Goal: Find specific page/section: Find specific page/section

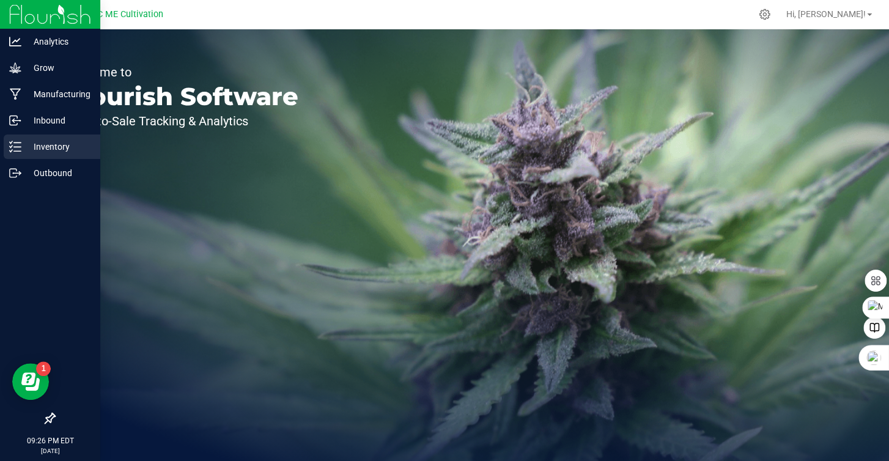
click at [20, 149] on icon at bounding box center [15, 147] width 12 height 12
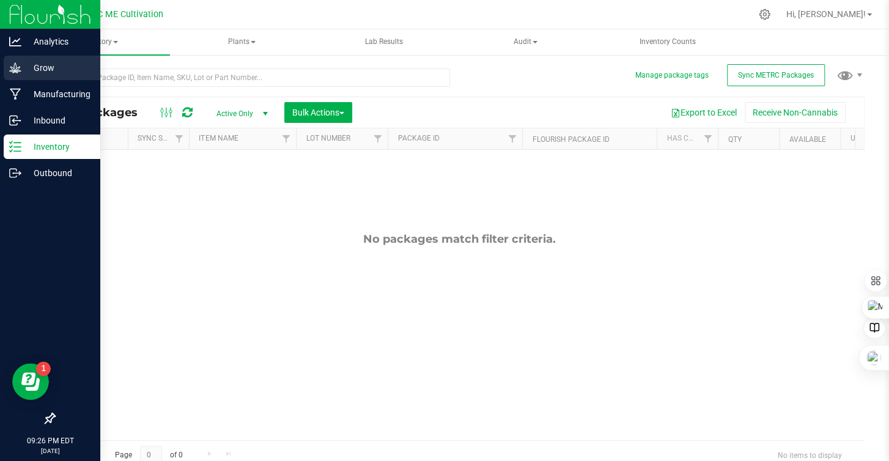
click at [36, 70] on p "Grow" at bounding box center [57, 68] width 73 height 15
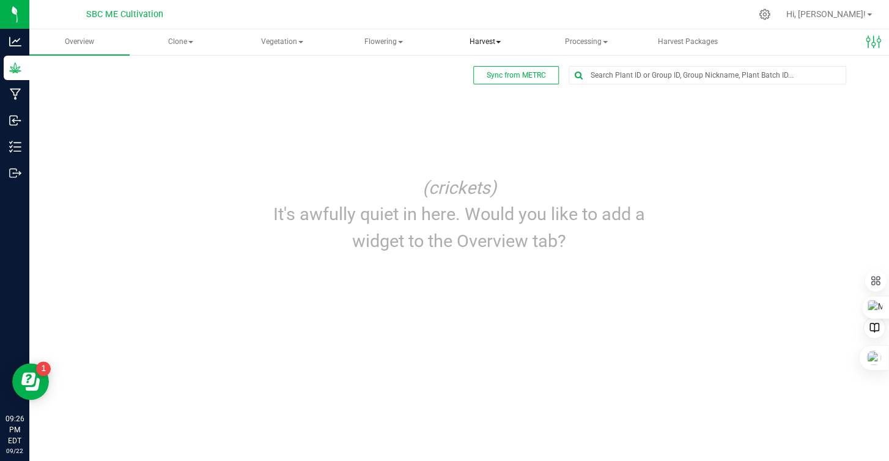
click at [497, 45] on span "Harvest" at bounding box center [484, 42] width 99 height 24
click at [493, 69] on span "Harvests" at bounding box center [485, 73] width 68 height 10
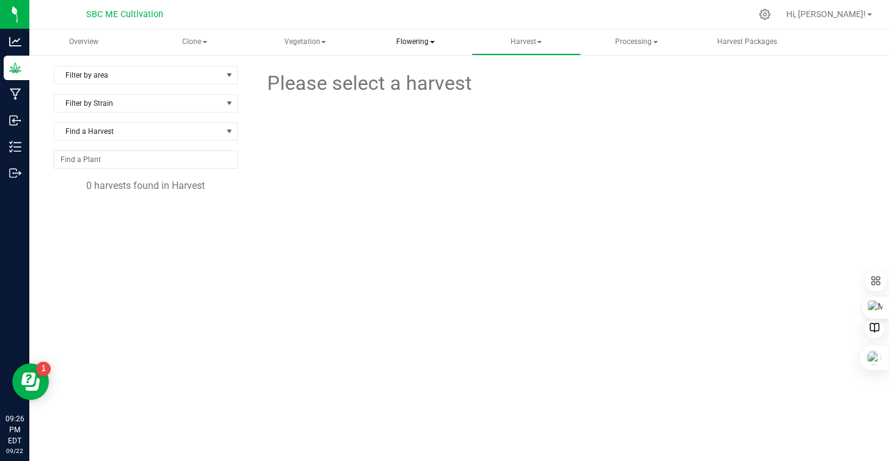
click at [421, 39] on span "Flowering" at bounding box center [415, 42] width 108 height 24
click at [432, 85] on span "Flowering groups" at bounding box center [427, 88] width 101 height 10
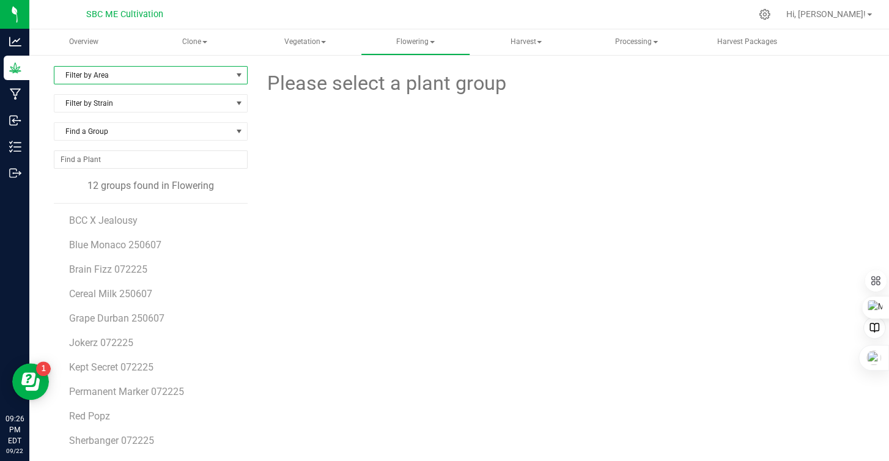
click at [126, 75] on span "Filter by Area" at bounding box center [142, 75] width 177 height 17
click at [112, 127] on li "Flower 2" at bounding box center [149, 132] width 190 height 18
